Goal: Task Accomplishment & Management: Use online tool/utility

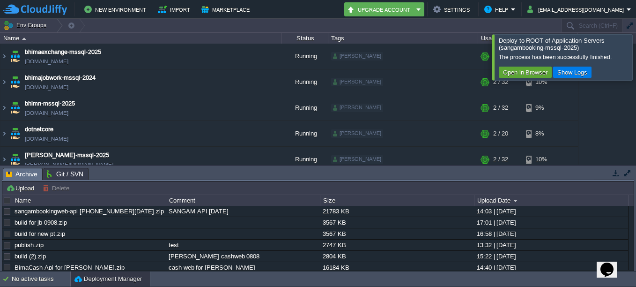
scroll to position [249, 0]
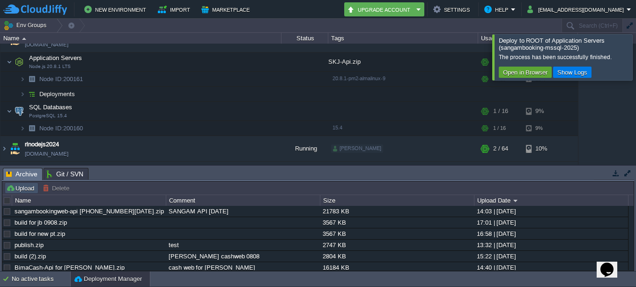
click at [24, 189] on button "Upload" at bounding box center [21, 188] width 31 height 8
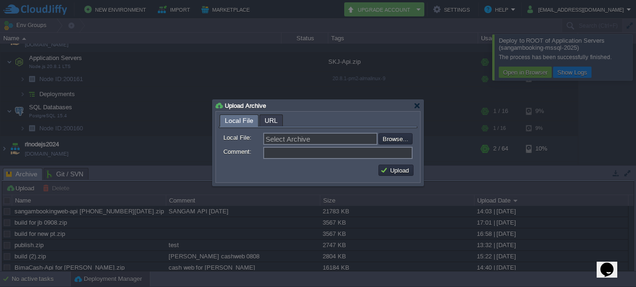
click at [413, 135] on form "Local File: Select Archive Browse... Comment:" at bounding box center [318, 144] width 199 height 33
click at [406, 137] on input "file" at bounding box center [353, 138] width 119 height 11
type input "C:\fakepath\build [DATE].zip"
type input "build [DATE].zip"
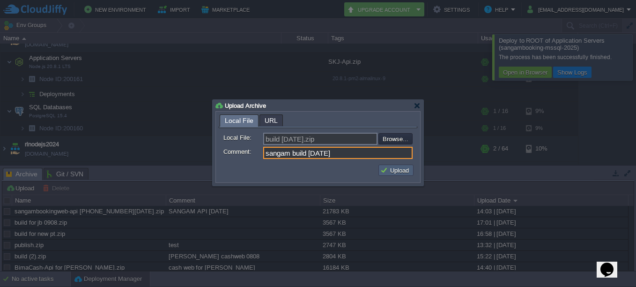
type input "sangam build [DATE]"
click at [400, 174] on button "Upload" at bounding box center [395, 170] width 31 height 8
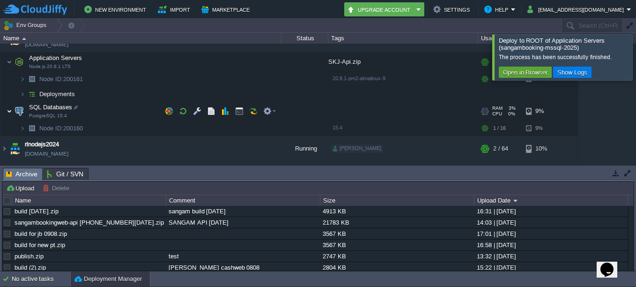
click at [9, 108] on img at bounding box center [10, 111] width 6 height 19
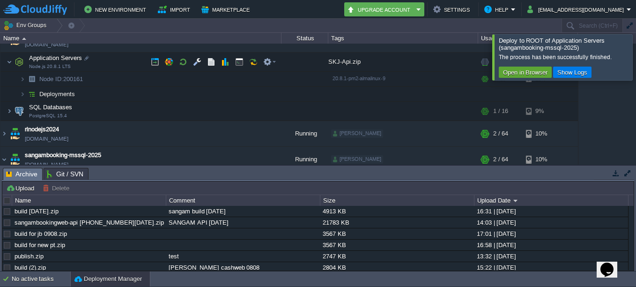
click at [12, 67] on td "Application Servers Node.js 20.8.1 LTS" at bounding box center [140, 61] width 281 height 19
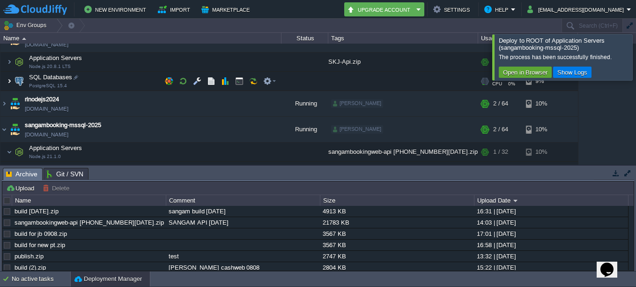
click at [12, 81] on img at bounding box center [10, 81] width 6 height 19
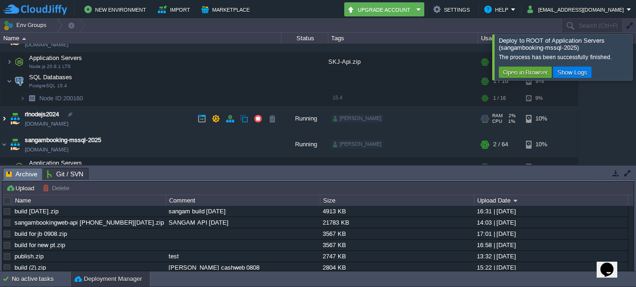
click at [5, 125] on img at bounding box center [3, 118] width 7 height 25
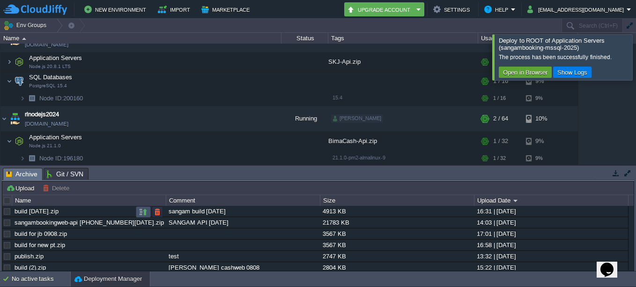
click at [142, 212] on button "button" at bounding box center [143, 212] width 8 height 8
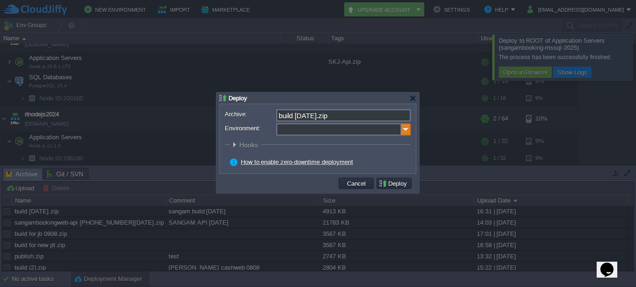
click at [410, 131] on img at bounding box center [405, 129] width 9 height 12
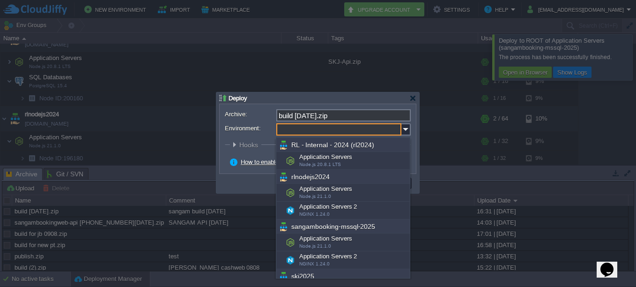
scroll to position [420, 0]
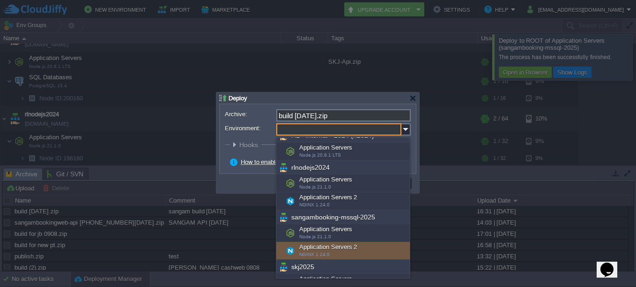
click at [353, 251] on div "Application Servers 2 NGINX 1.24.0" at bounding box center [342, 251] width 133 height 18
type input "Application Servers 2 (sangambooking-mssql-2025)"
type input "ROOT-538"
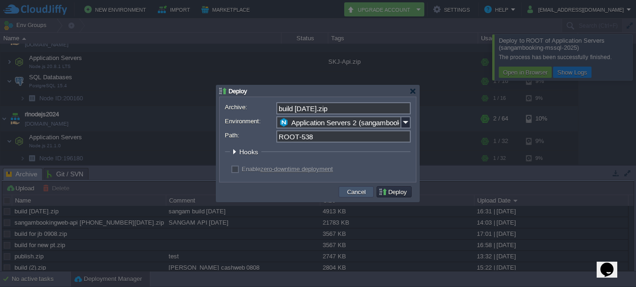
click at [363, 193] on button "Cancel" at bounding box center [356, 191] width 24 height 8
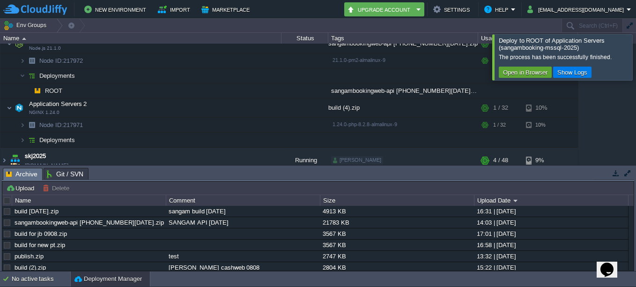
scroll to position [479, 0]
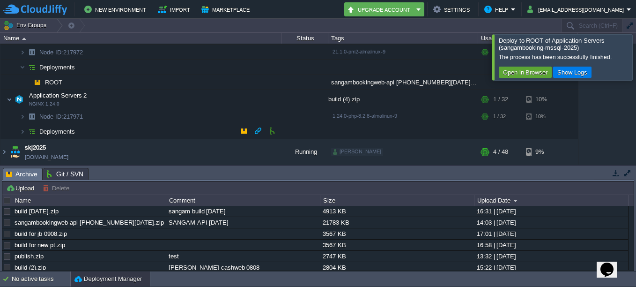
click at [27, 133] on img at bounding box center [31, 131] width 13 height 15
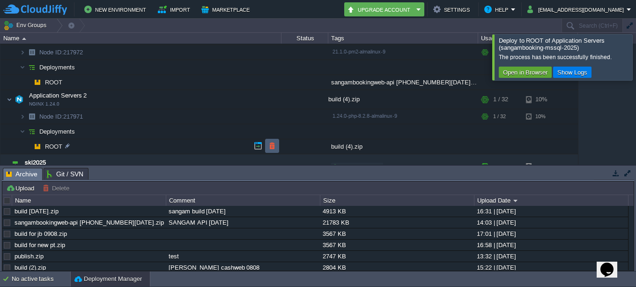
click at [274, 142] on button "button" at bounding box center [272, 145] width 8 height 8
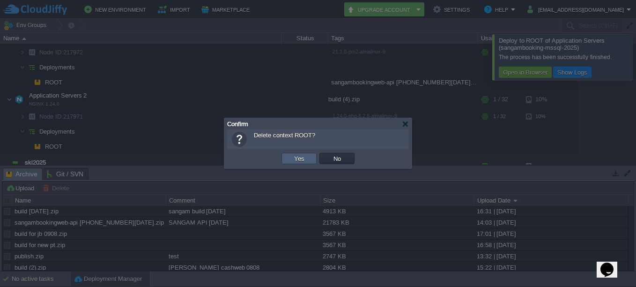
click at [306, 159] on button "Yes" at bounding box center [299, 158] width 16 height 8
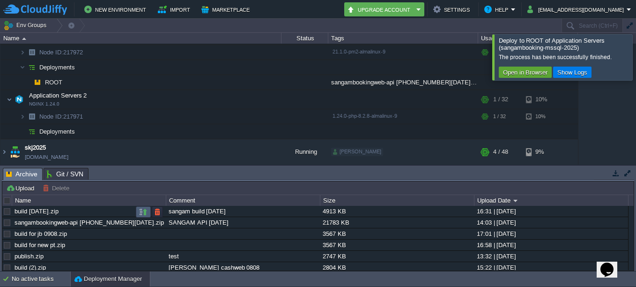
click at [142, 207] on td at bounding box center [143, 211] width 15 height 11
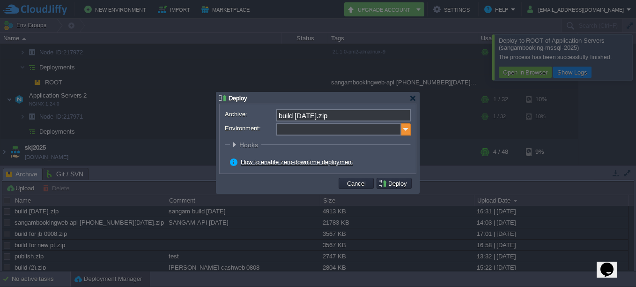
click at [403, 130] on img at bounding box center [405, 129] width 9 height 12
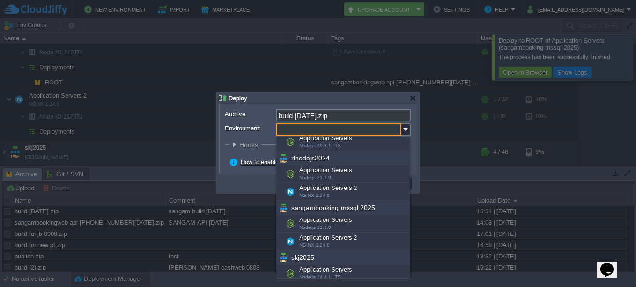
scroll to position [434, 0]
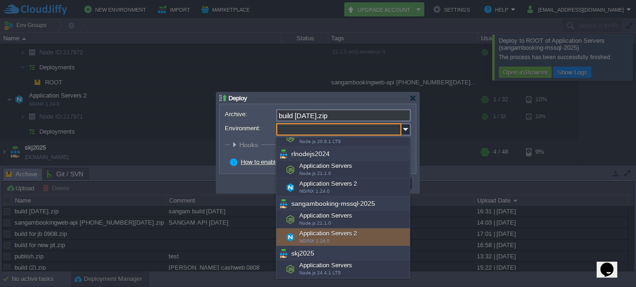
click at [352, 241] on div "Application Servers 2 NGINX 1.24.0" at bounding box center [342, 237] width 133 height 18
type input "Application Servers 2 (sangambooking-mssql-2025)"
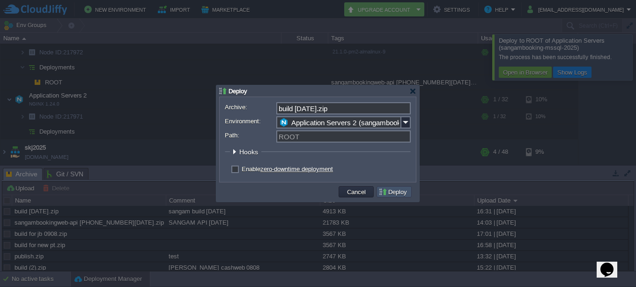
click at [395, 193] on button "Deploy" at bounding box center [393, 191] width 31 height 8
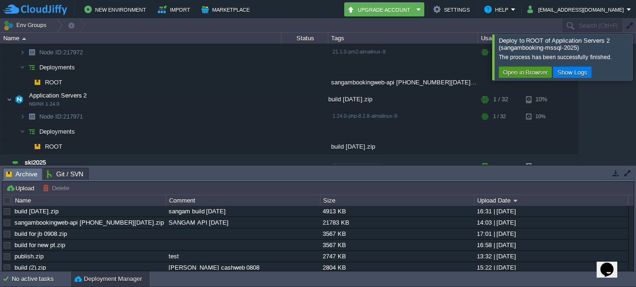
click at [530, 72] on button "Open in Browser" at bounding box center [525, 72] width 50 height 8
